Goal: Task Accomplishment & Management: Use online tool/utility

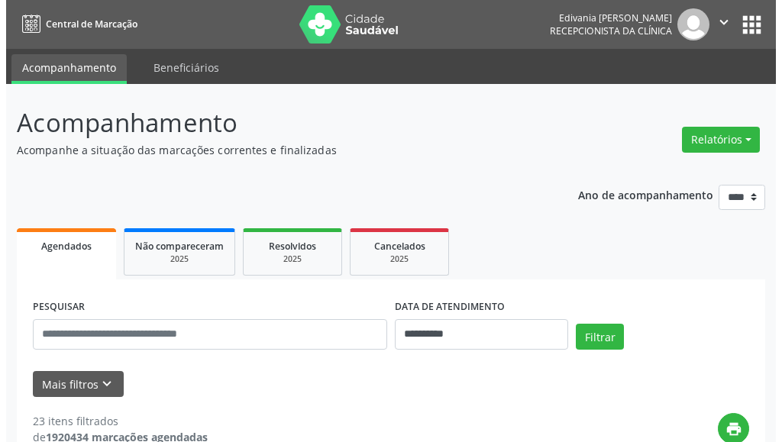
scroll to position [76, 0]
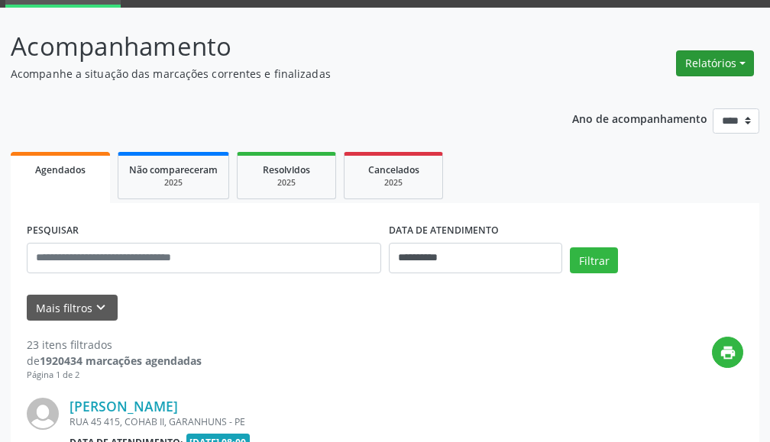
click at [695, 58] on button "Relatórios" at bounding box center [715, 63] width 78 height 26
click at [648, 94] on link "Agendamentos" at bounding box center [671, 96] width 164 height 21
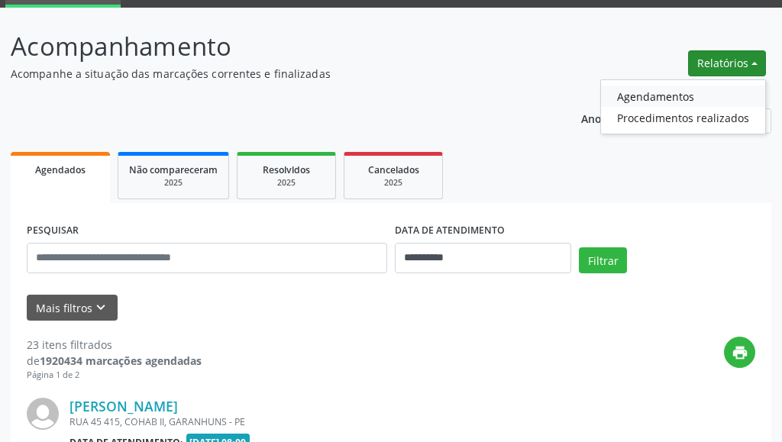
select select "*"
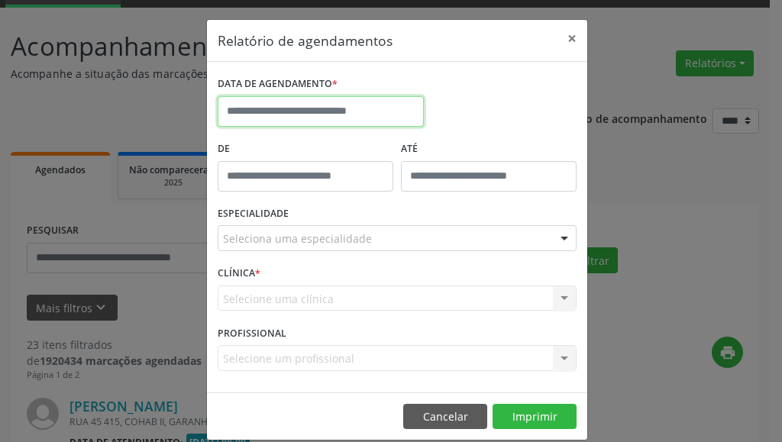
click at [315, 115] on input "text" at bounding box center [321, 111] width 206 height 31
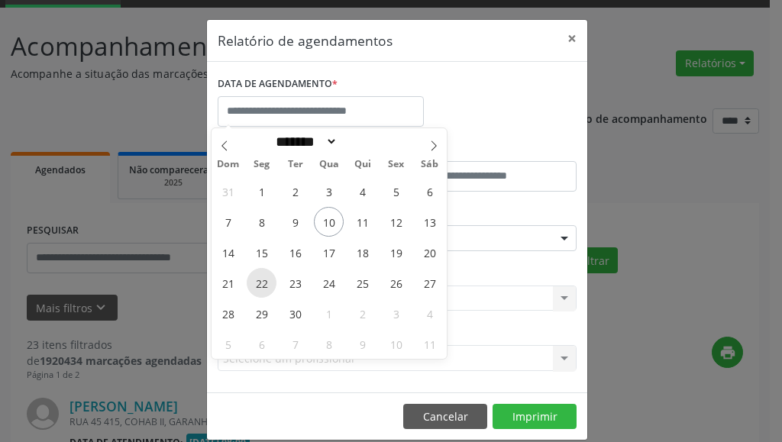
click at [263, 287] on span "22" at bounding box center [262, 283] width 30 height 30
type input "**********"
click at [263, 286] on span "22" at bounding box center [262, 283] width 30 height 30
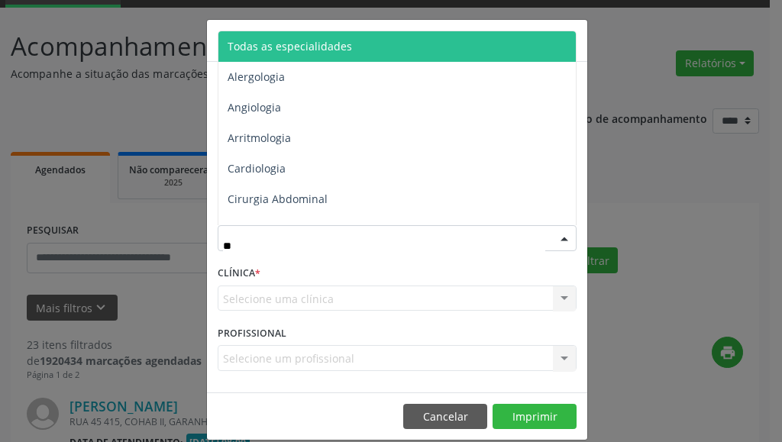
type input "***"
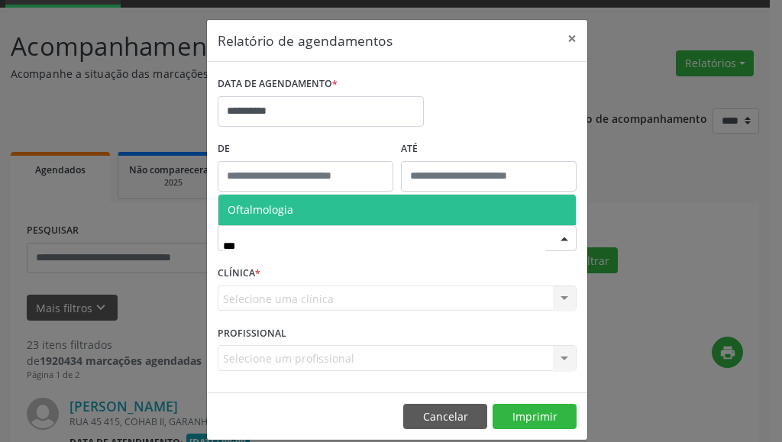
click at [276, 214] on span "Oftalmologia" at bounding box center [261, 209] width 66 height 15
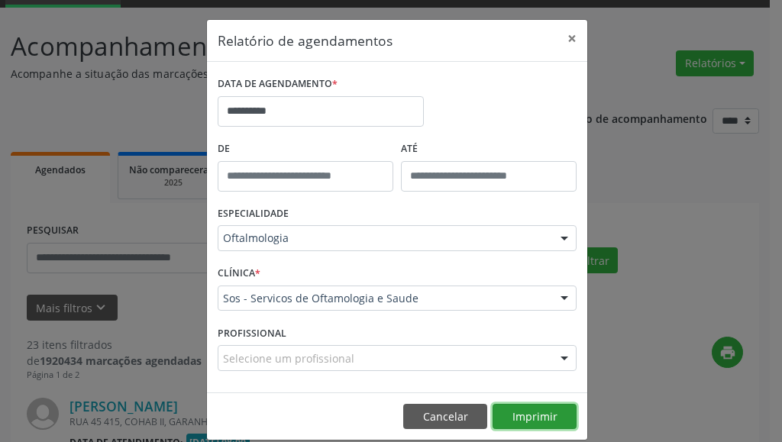
click at [534, 418] on button "Imprimir" at bounding box center [535, 417] width 84 height 26
